Goal: Register for event/course

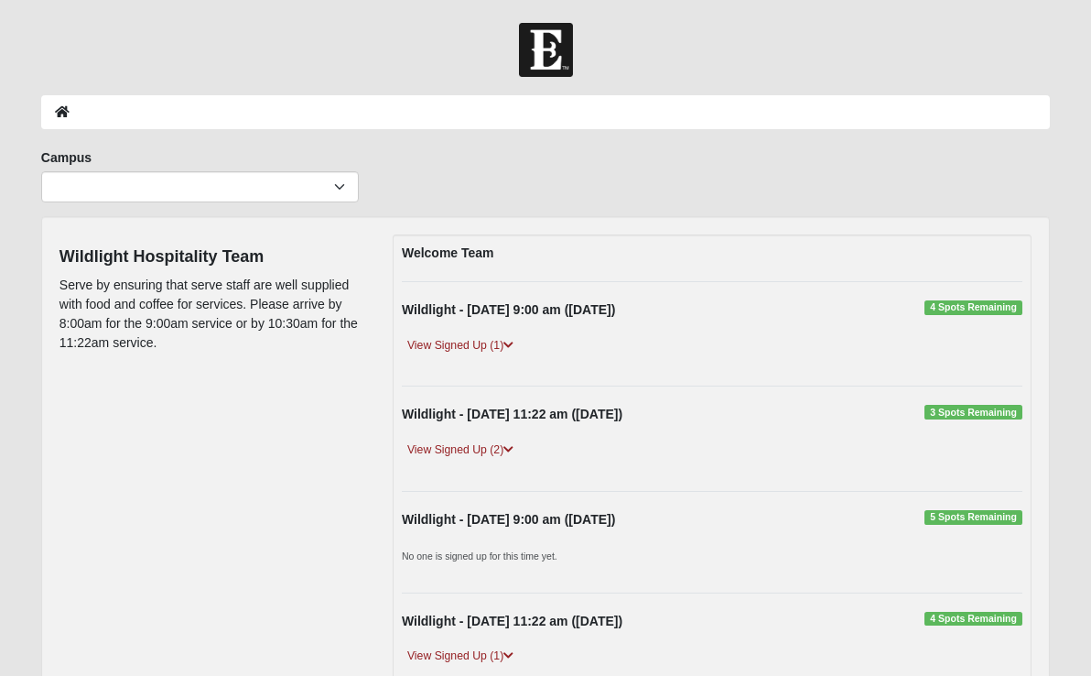
click at [983, 309] on span "4 Spots Remaining" at bounding box center [974, 307] width 98 height 15
click at [479, 348] on link "View Signed Up (1)" at bounding box center [460, 345] width 117 height 19
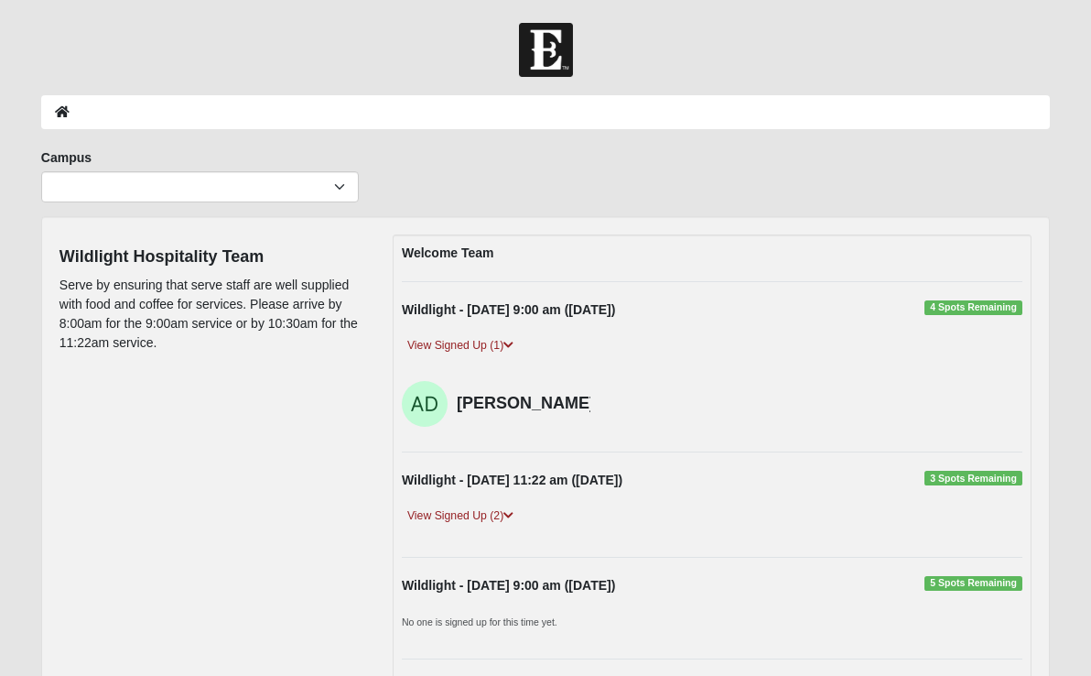
click at [954, 308] on span "4 Spots Remaining" at bounding box center [974, 307] width 98 height 15
click at [573, 313] on strong "Wildlight - [DATE] 9:00 am ([DATE])" at bounding box center [508, 309] width 213 height 15
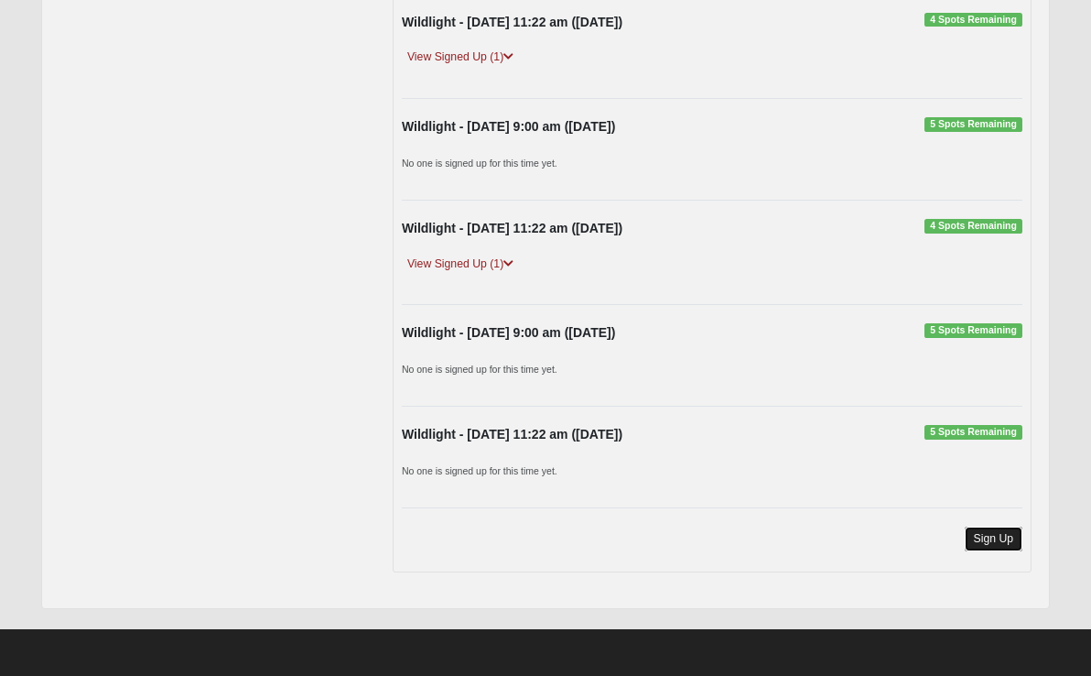
click at [998, 537] on link "Sign Up" at bounding box center [994, 539] width 59 height 25
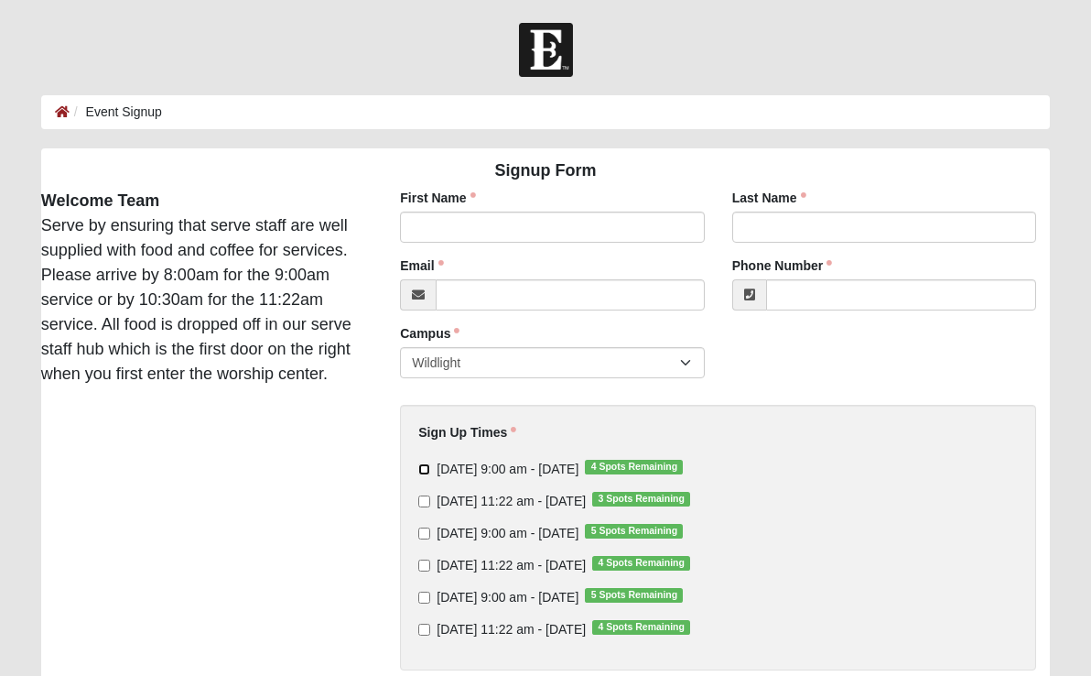
click at [420, 472] on input "Sunday 9:00 am - Oct 5 2025 4 Spots Remaining" at bounding box center [424, 469] width 12 height 12
checkbox input "true"
click at [426, 599] on input "Sunday 9:00 am - Oct 19 2025 5 Spots Remaining" at bounding box center [424, 598] width 12 height 12
checkbox input "true"
click at [439, 219] on input "First Name" at bounding box center [552, 227] width 304 height 31
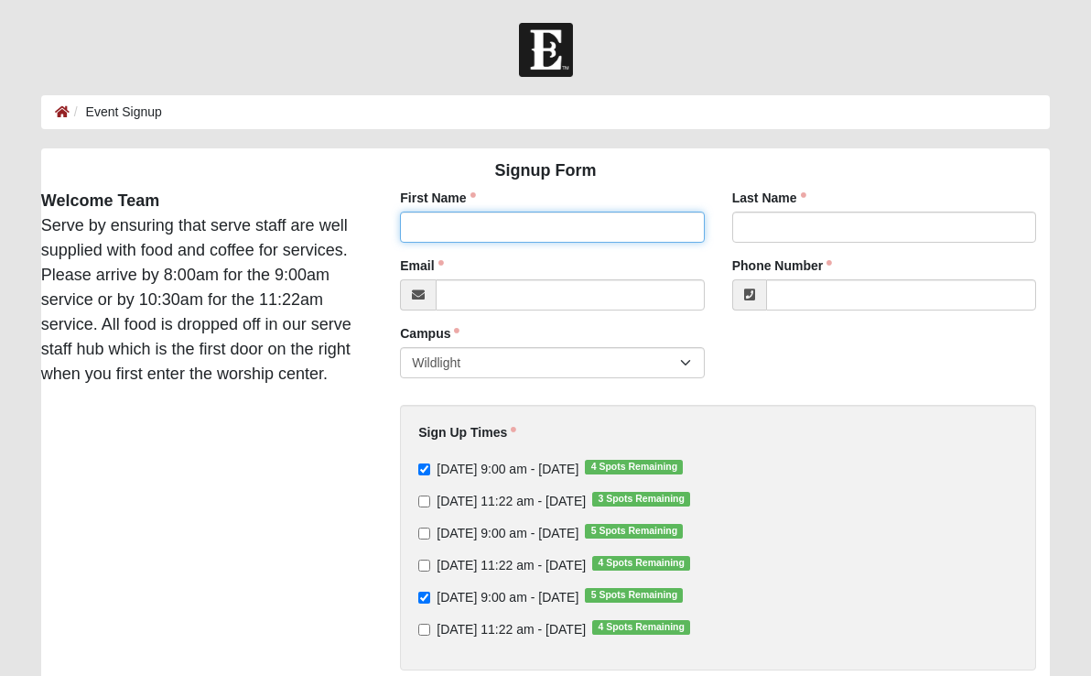
type input "Karyn"
type input "Artz"
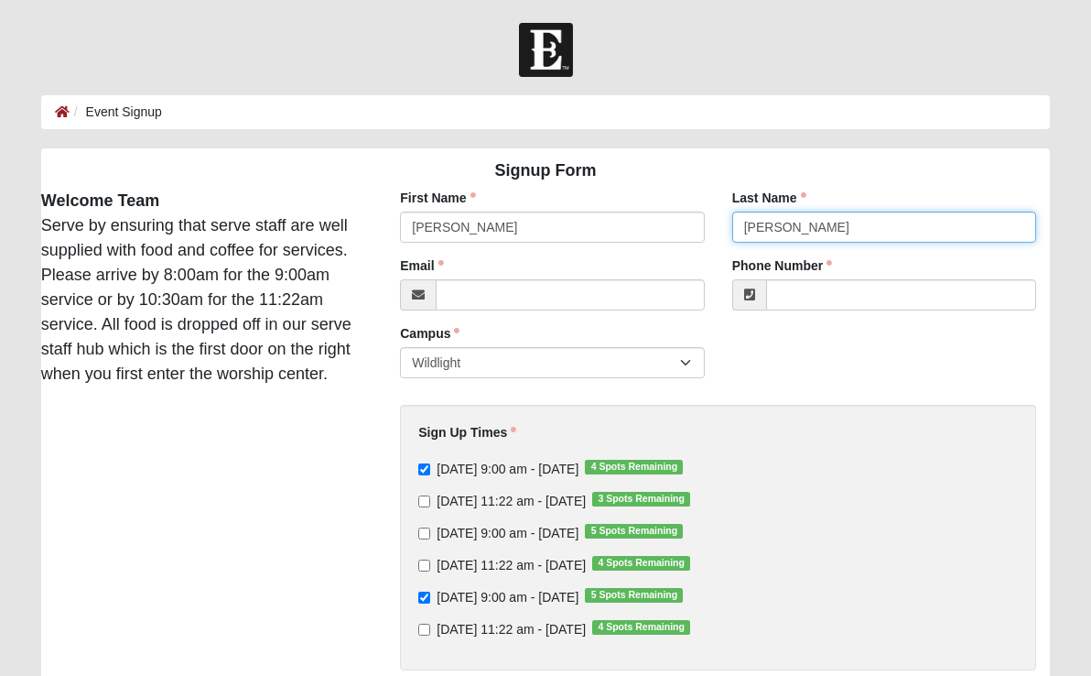
type input "karynzartz@gmail.com"
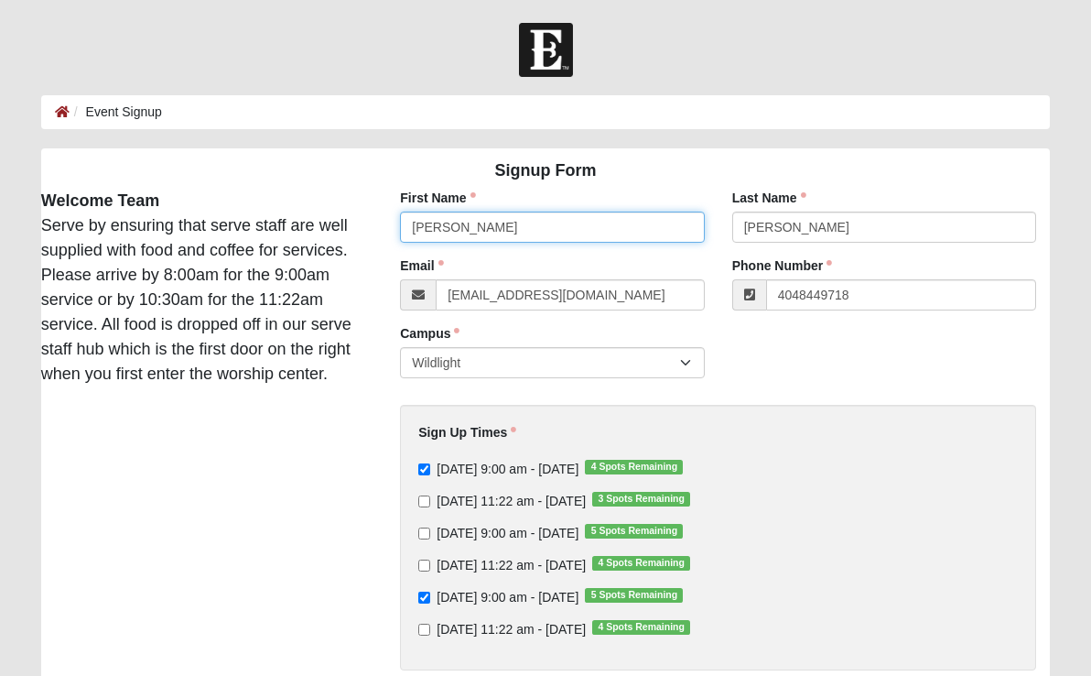
type input "(404) 844-9718"
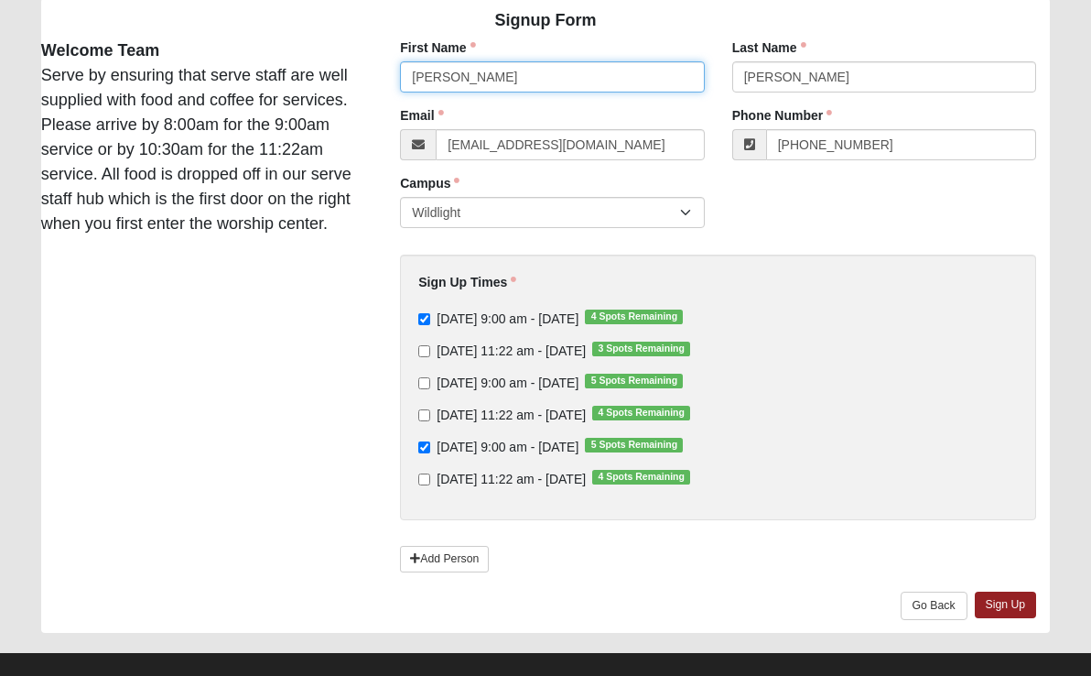
scroll to position [174, 0]
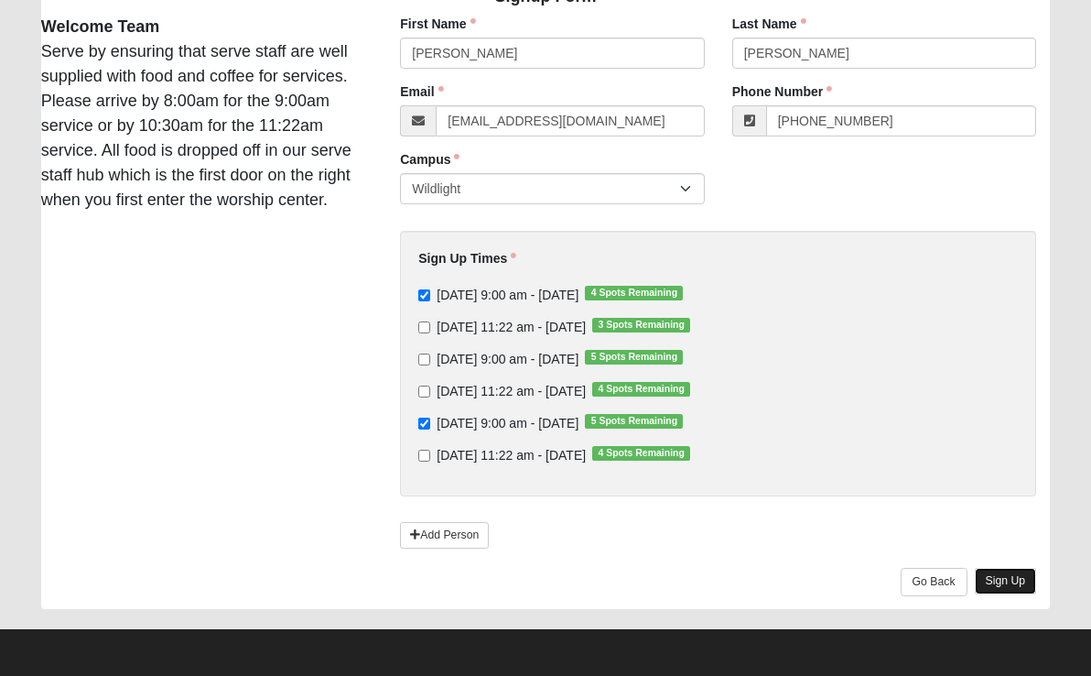
click at [1002, 580] on link "Sign Up" at bounding box center [1006, 581] width 62 height 27
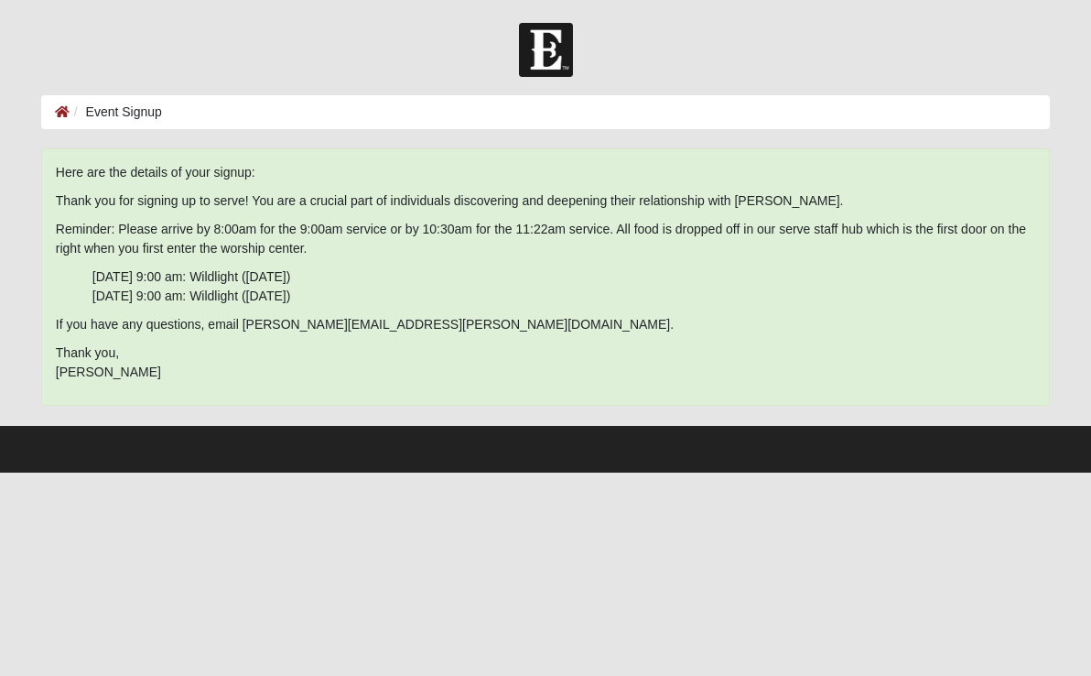
scroll to position [0, 0]
